Goal: Transaction & Acquisition: Purchase product/service

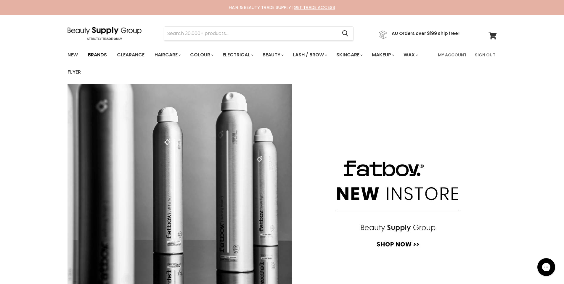
click at [102, 54] on link "Brands" at bounding box center [98, 55] width 28 height 12
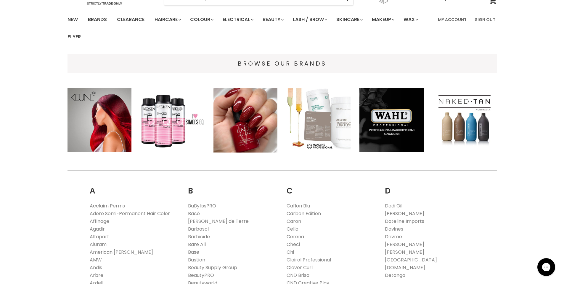
scroll to position [69, 0]
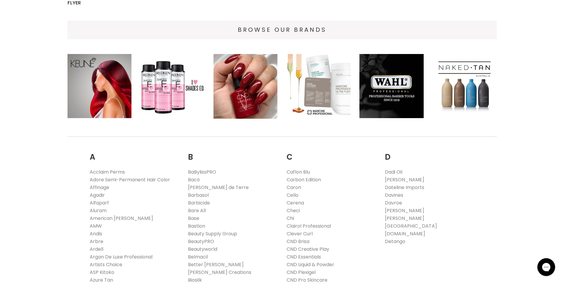
click at [289, 218] on link "Chi" at bounding box center [290, 218] width 7 height 7
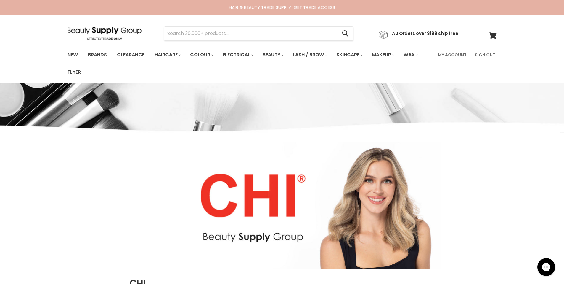
scroll to position [23, 0]
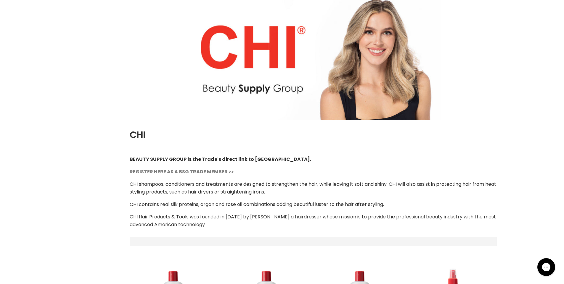
select select "manual"
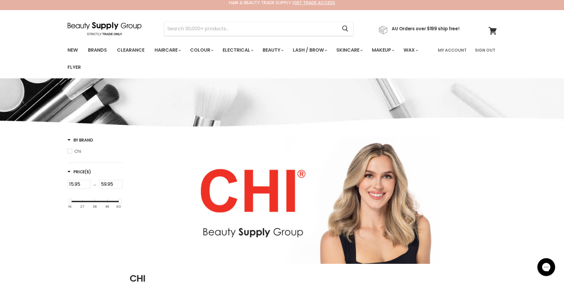
scroll to position [0, 0]
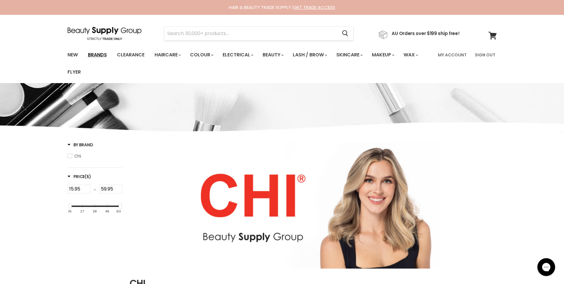
click at [102, 54] on link "Brands" at bounding box center [98, 55] width 28 height 12
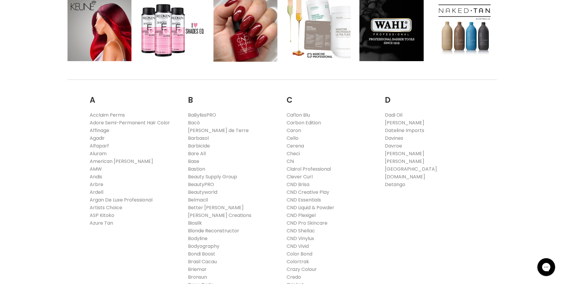
scroll to position [128, 0]
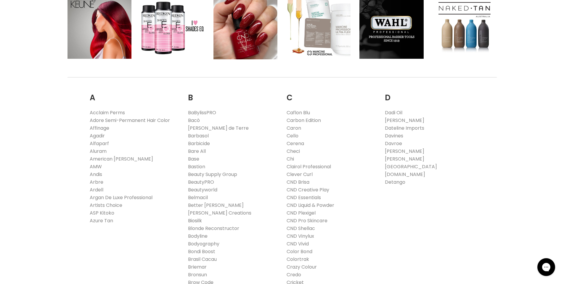
click at [195, 220] on link "Biosilk" at bounding box center [195, 220] width 14 height 7
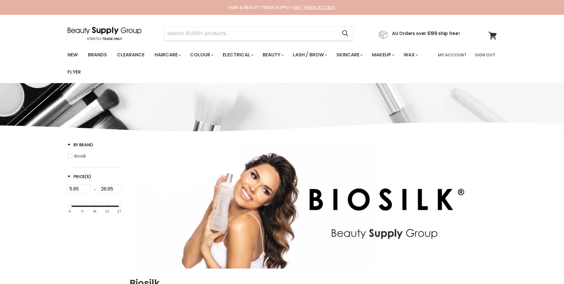
select select "manual"
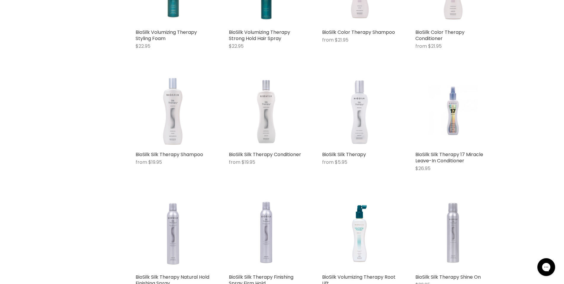
scroll to position [612, 0]
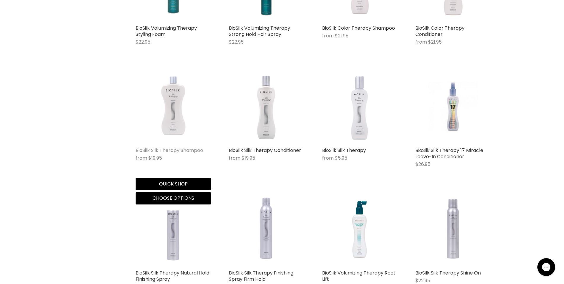
click at [168, 153] on link "BioSilk Silk Therapy Shampoo" at bounding box center [170, 150] width 68 height 7
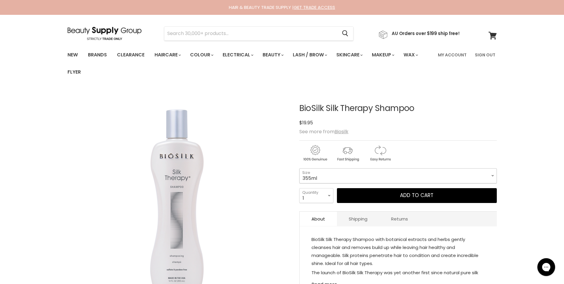
click at [343, 171] on select "355ml 1 Litre" at bounding box center [399, 175] width 198 height 15
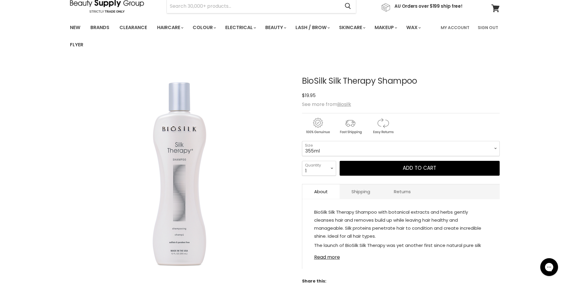
scroll to position [30, 0]
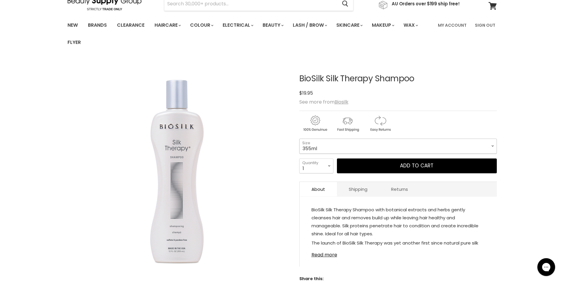
click at [335, 148] on select "355ml 1 Litre" at bounding box center [399, 145] width 198 height 15
click at [336, 151] on select "355ml 1 Litre" at bounding box center [399, 145] width 198 height 15
click at [300, 138] on select "355ml 1 Litre" at bounding box center [399, 145] width 198 height 15
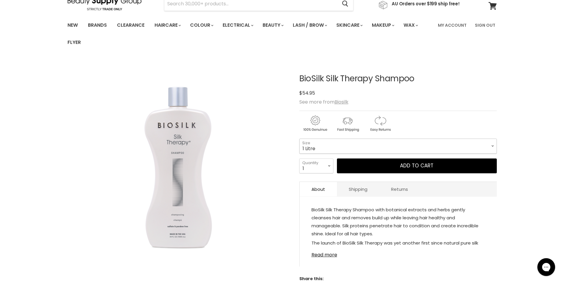
click at [330, 149] on select "355ml 1 Litre" at bounding box center [399, 145] width 198 height 15
select select "355ml"
click at [300, 138] on select "355ml 1 Litre" at bounding box center [399, 145] width 198 height 15
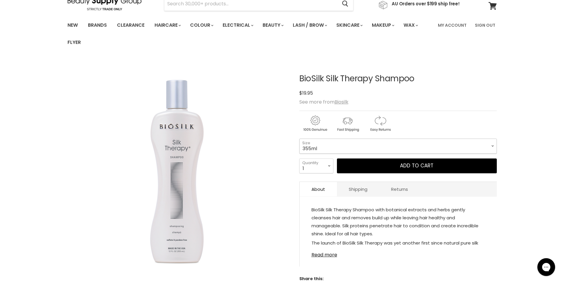
click at [329, 148] on select "355ml 1 Litre" at bounding box center [399, 145] width 198 height 15
click at [300, 138] on select "355ml 1 Litre" at bounding box center [399, 145] width 198 height 15
click at [326, 148] on select "355ml 1 Litre" at bounding box center [399, 145] width 198 height 15
click at [300, 138] on select "355ml 1 Litre" at bounding box center [399, 145] width 198 height 15
click at [327, 148] on select "355ml 1 Litre" at bounding box center [399, 145] width 198 height 15
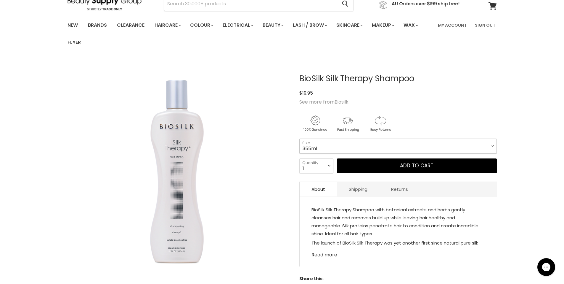
click at [300, 138] on select "355ml 1 Litre" at bounding box center [399, 145] width 198 height 15
click at [510, 106] on div "Home Biosilk BioSilk Silk Therapy Shampoo Click or scroll to zoom Tap or pinch …" at bounding box center [282, 285] width 564 height 452
